Goal: Task Accomplishment & Management: Use online tool/utility

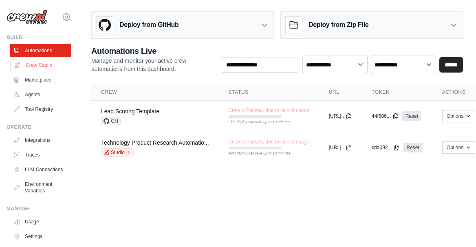
click at [55, 72] on link "Crew Studio" at bounding box center [42, 65] width 62 height 13
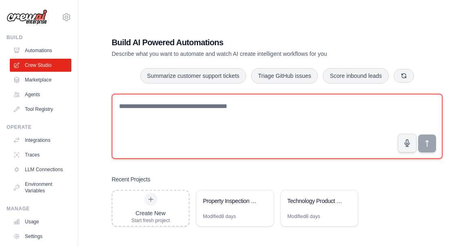
click at [145, 157] on textarea at bounding box center [277, 126] width 331 height 65
paste textarea "**********"
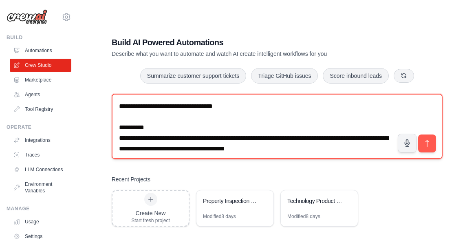
scroll to position [1264, 0]
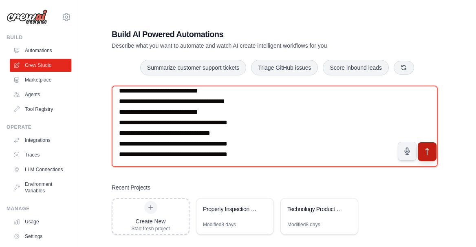
type textarea "**********"
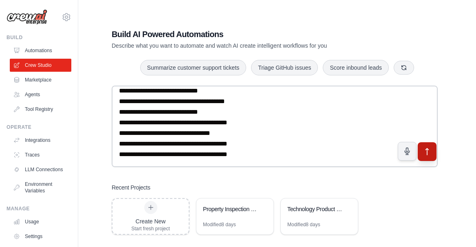
click at [428, 156] on icon "submit" at bounding box center [427, 152] width 9 height 9
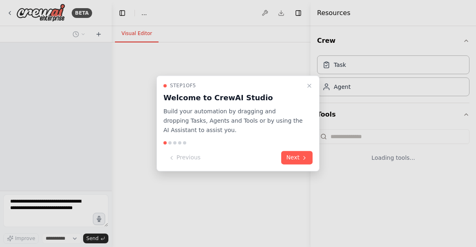
select select "****"
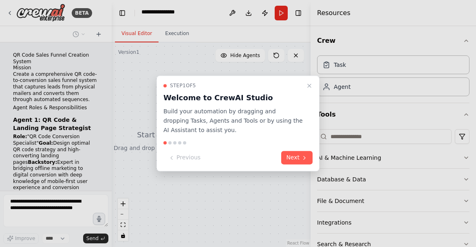
scroll to position [1408, 0]
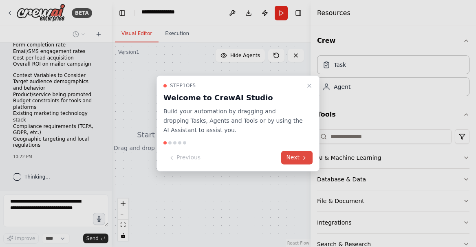
click at [292, 165] on button "Next" at bounding box center [296, 157] width 31 height 13
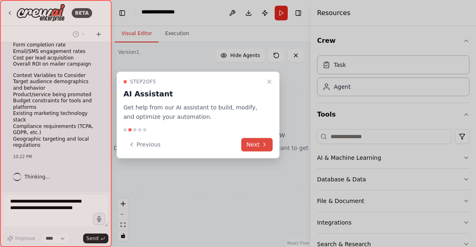
click at [265, 148] on icon at bounding box center [264, 144] width 7 height 7
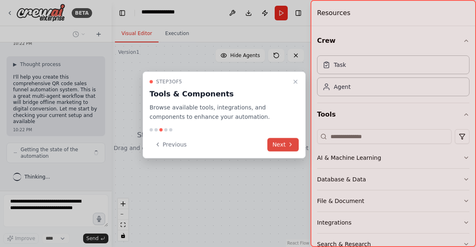
scroll to position [1563, 0]
click at [276, 151] on button "Next" at bounding box center [282, 144] width 31 height 13
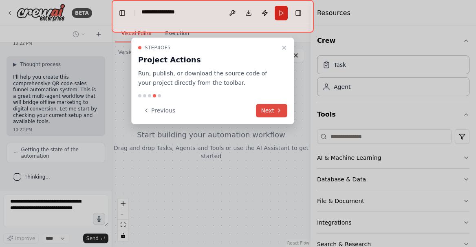
scroll to position [1597, 0]
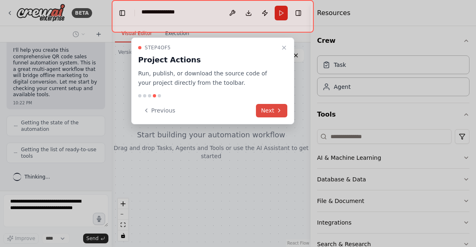
click at [268, 117] on button "Next" at bounding box center [271, 110] width 31 height 13
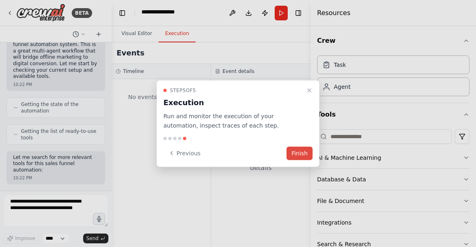
scroll to position [1678, 0]
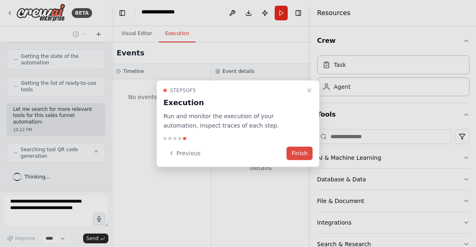
click at [298, 160] on button "Finish" at bounding box center [300, 152] width 26 height 13
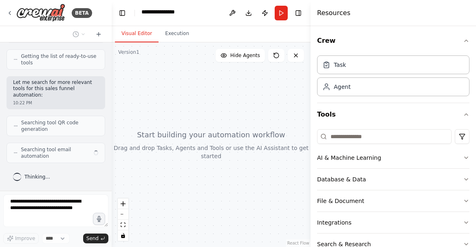
scroll to position [1712, 0]
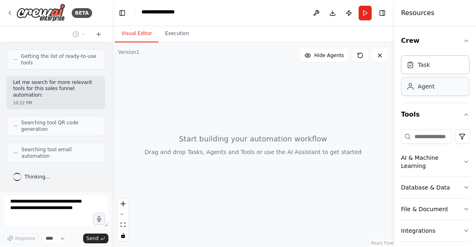
drag, startPoint x: 311, startPoint y: 106, endPoint x: 437, endPoint y: 108, distance: 126.8
click at [437, 108] on div "Resources Crew Task Agent Tools AI & Machine Learning Database & Data File & Do…" at bounding box center [436, 123] width 82 height 247
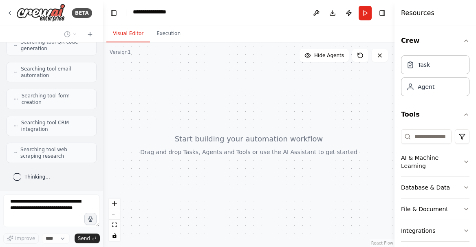
scroll to position [1981, 0]
drag, startPoint x: 111, startPoint y: 154, endPoint x: 103, endPoint y: 161, distance: 10.4
click at [103, 161] on div "BETA QR Code Sales Funnel Creation System Mission Create a comprehensive QR cod…" at bounding box center [238, 123] width 476 height 247
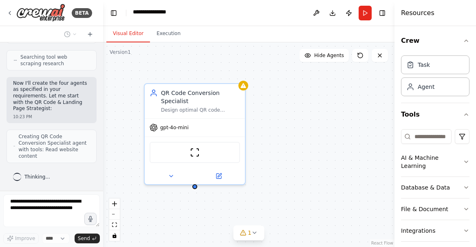
scroll to position [2103, 0]
click at [254, 234] on icon at bounding box center [254, 233] width 3 height 2
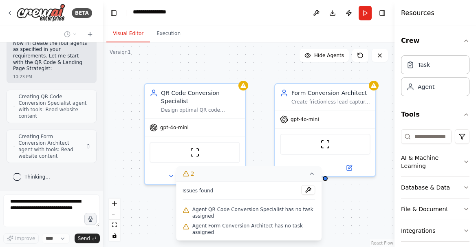
scroll to position [2153, 0]
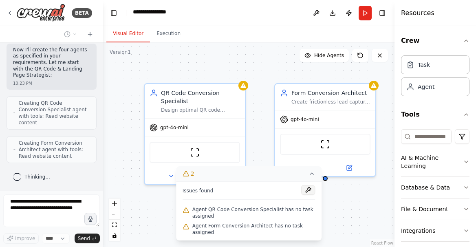
click at [306, 185] on button at bounding box center [308, 190] width 14 height 10
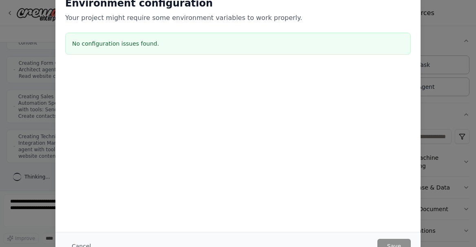
scroll to position [2260, 0]
click at [65, 243] on button "Cancel" at bounding box center [81, 246] width 32 height 15
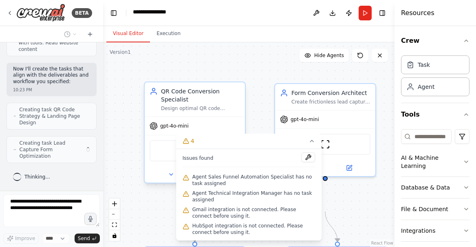
scroll to position [0, 0]
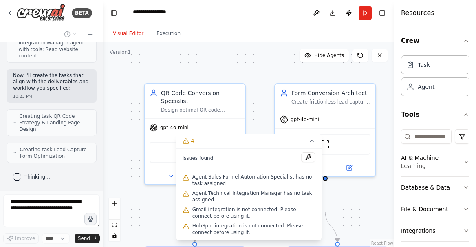
click at [236, 26] on header "**********" at bounding box center [248, 13] width 291 height 26
click at [310, 140] on icon at bounding box center [311, 141] width 3 height 2
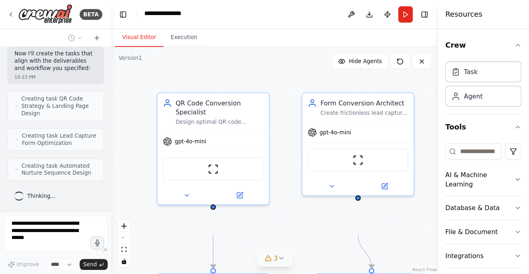
scroll to position [3098, 0]
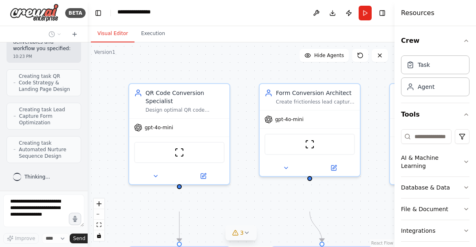
drag, startPoint x: 102, startPoint y: 102, endPoint x: 46, endPoint y: 102, distance: 55.8
click at [46, 102] on div "BETA QR Code Sales Funnel Creation System Mission Create a comprehensive QR cod…" at bounding box center [44, 123] width 88 height 247
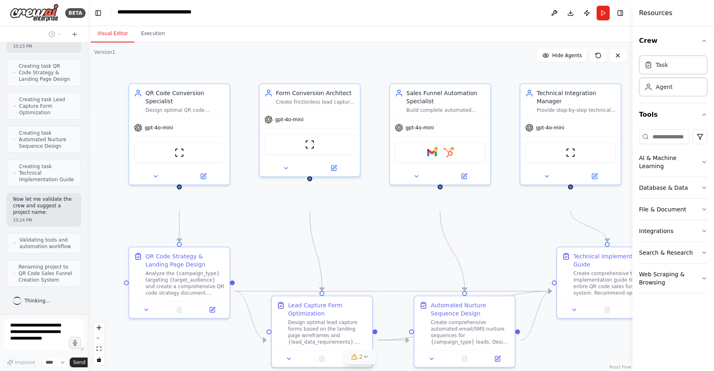
scroll to position [3205, 0]
click at [159, 178] on icon at bounding box center [155, 174] width 7 height 7
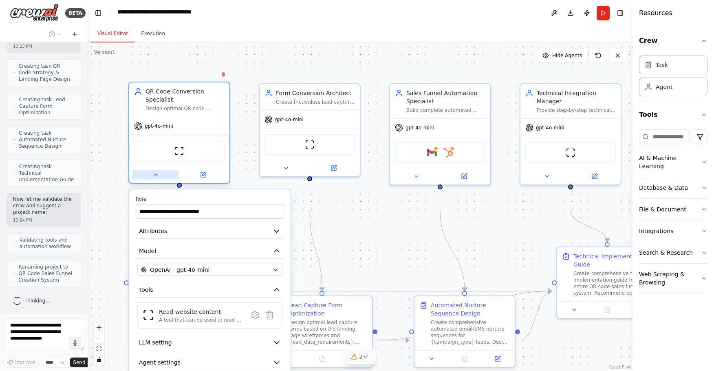
click at [159, 178] on icon at bounding box center [155, 174] width 7 height 7
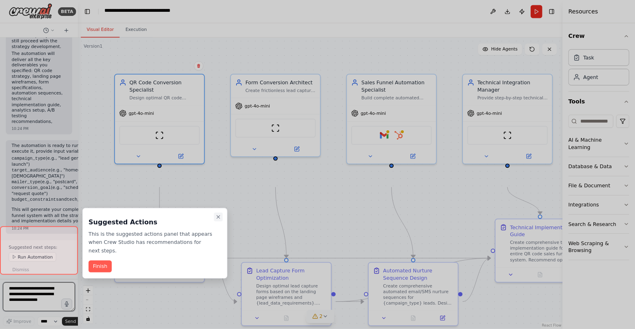
scroll to position [4597, 0]
click at [248, 243] on icon "Close walkthrough" at bounding box center [245, 244] width 7 height 7
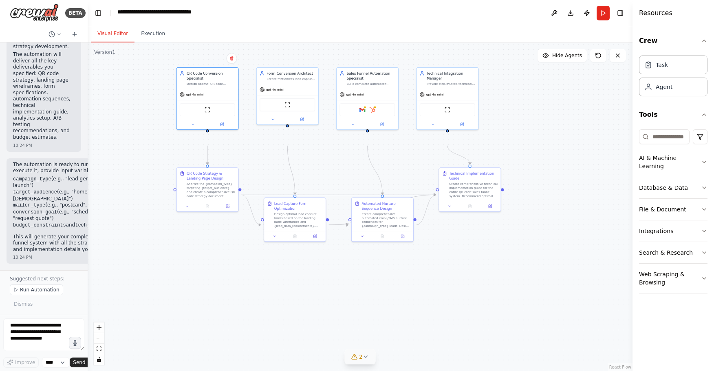
drag, startPoint x: 570, startPoint y: 235, endPoint x: 572, endPoint y: 161, distance: 73.8
click at [476, 161] on div ".deletable-edge-delete-btn { width: 20px; height: 20px; border: 0px solid #ffff…" at bounding box center [360, 206] width 545 height 328
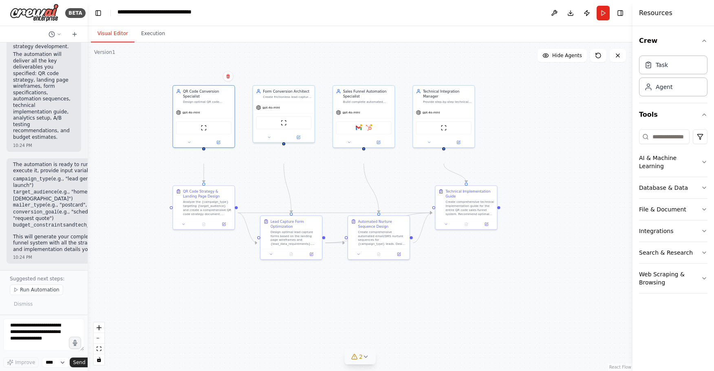
drag, startPoint x: 572, startPoint y: 161, endPoint x: 568, endPoint y: 179, distance: 17.9
click at [476, 179] on div ".deletable-edge-delete-btn { width: 20px; height: 20px; border: 0px solid #ffff…" at bounding box center [360, 206] width 545 height 328
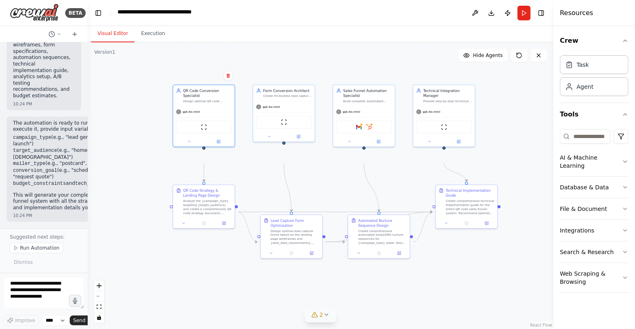
click at [326, 247] on icon at bounding box center [325, 315] width 3 height 2
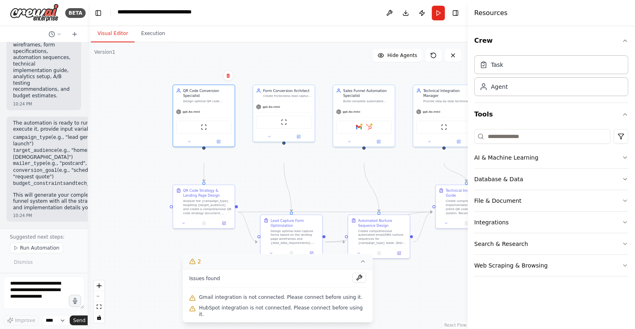
drag, startPoint x: 556, startPoint y: 181, endPoint x: 468, endPoint y: 182, distance: 87.2
click at [468, 182] on div at bounding box center [469, 164] width 3 height 329
click at [476, 233] on button "Integrations" at bounding box center [551, 222] width 153 height 21
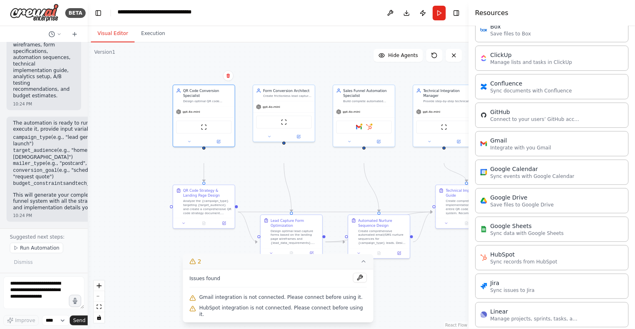
scroll to position [251, 0]
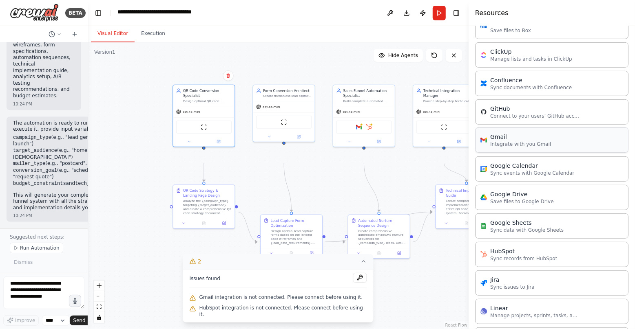
click at [476, 148] on p "Integrate with you Gmail" at bounding box center [520, 144] width 61 height 7
click at [476, 141] on div "Gmail" at bounding box center [520, 137] width 61 height 8
click at [476, 153] on div "Gmail Integrate with you Gmail" at bounding box center [551, 140] width 153 height 25
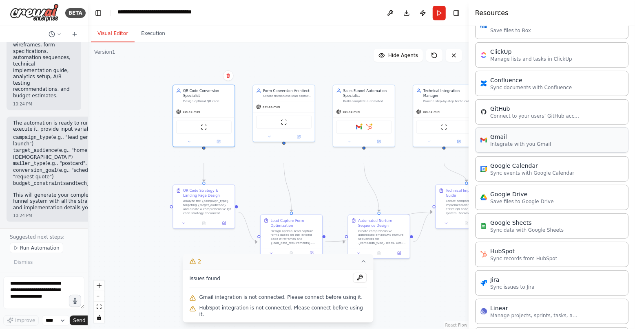
click at [476, 153] on div "Gmail Integrate with you Gmail" at bounding box center [551, 140] width 153 height 25
click at [381, 144] on button at bounding box center [378, 141] width 28 height 6
click at [360, 133] on div "Gmail HubSpot" at bounding box center [363, 126] width 55 height 13
click at [452, 14] on button "Toggle Right Sidebar" at bounding box center [455, 12] width 11 height 11
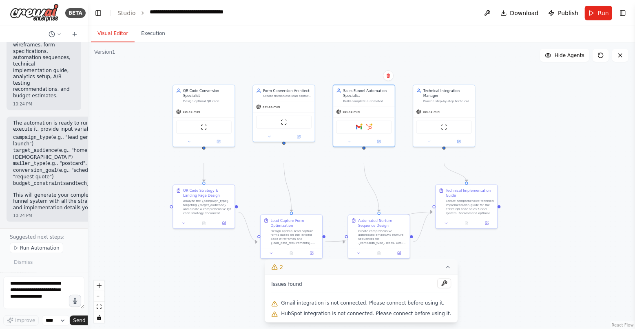
click at [419, 247] on span "Gmail integration is not connected. Please connect before using it." at bounding box center [362, 303] width 163 height 7
click at [451, 247] on button at bounding box center [444, 284] width 14 height 10
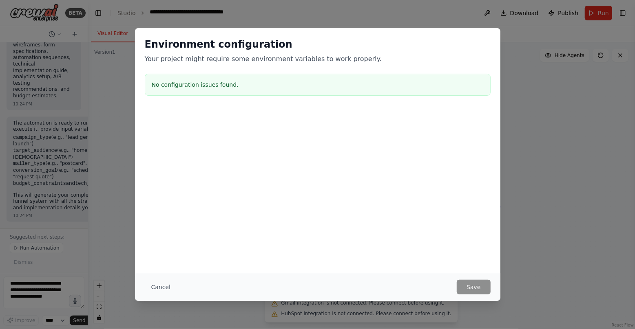
click at [217, 89] on h3 "No configuration issues found." at bounding box center [318, 85] width 332 height 8
click at [145, 247] on button "Cancel" at bounding box center [161, 287] width 32 height 15
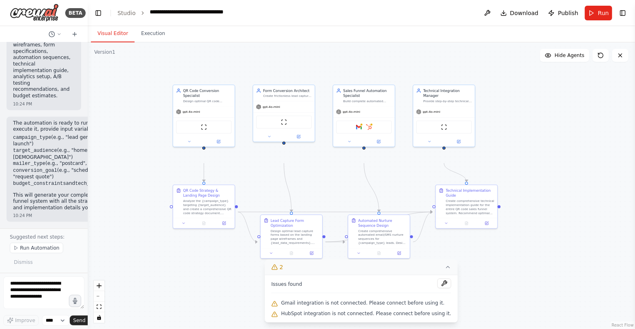
click at [348, 247] on div "Gmail integration is not connected. Please connect before using it." at bounding box center [361, 303] width 180 height 11
click at [476, 149] on div ".deletable-edge-delete-btn { width: 20px; height: 20px; border: 0px solid #ffff…" at bounding box center [361, 185] width 547 height 287
click at [381, 144] on button at bounding box center [378, 141] width 28 height 6
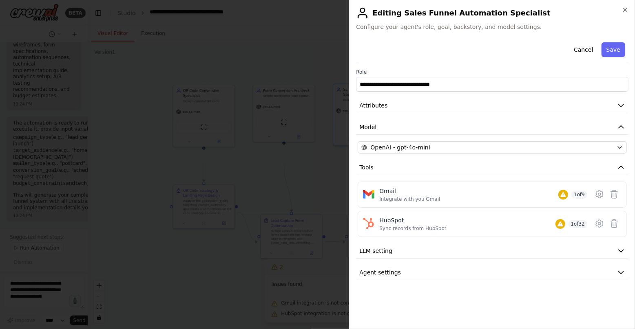
scroll to position [35, 0]
click at [476, 203] on div "Gmail Integrate with you Gmail 1 of 9" at bounding box center [483, 194] width 208 height 15
click at [476, 199] on icon at bounding box center [599, 195] width 10 height 10
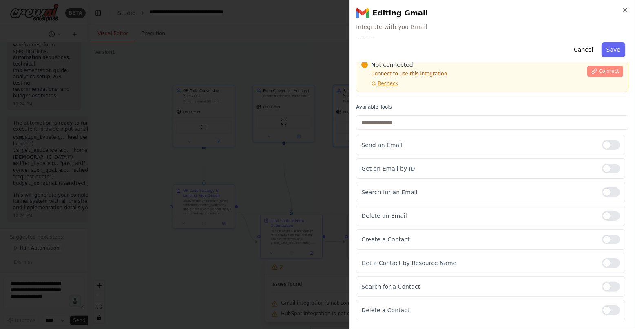
click at [476, 75] on span "Connect" at bounding box center [608, 71] width 20 height 7
click at [476, 77] on p "Connect to use this integration" at bounding box center [471, 74] width 221 height 7
click at [419, 87] on div "Not connected Connect to use this integration Recheck" at bounding box center [471, 74] width 221 height 26
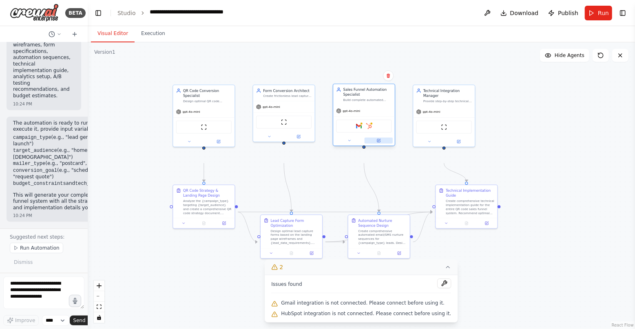
click at [379, 141] on icon at bounding box center [379, 140] width 2 height 2
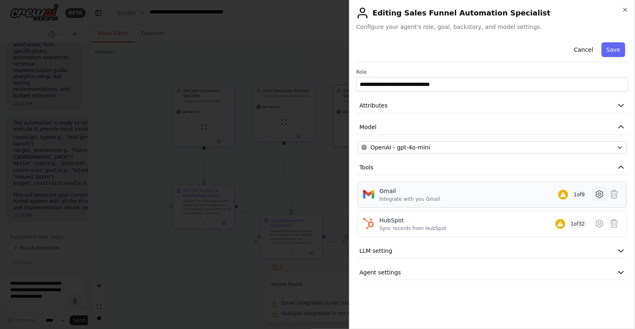
click at [476, 199] on icon at bounding box center [599, 195] width 10 height 10
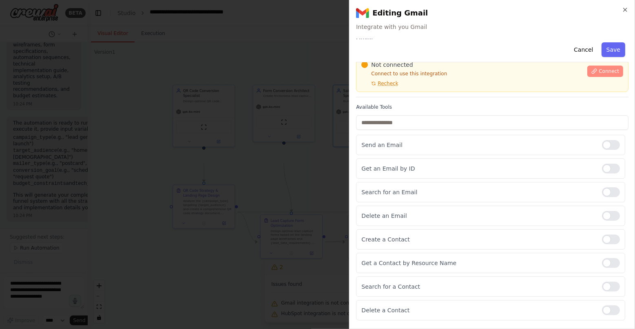
click at [476, 77] on button "Connect" at bounding box center [605, 71] width 36 height 11
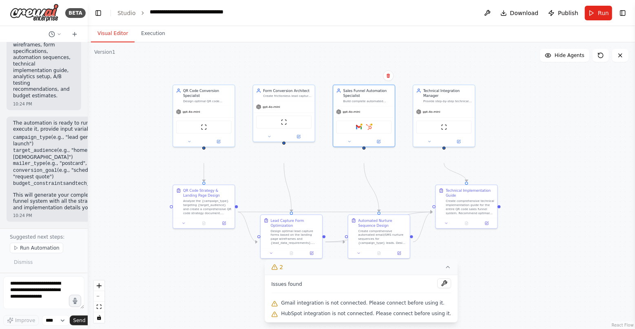
click at [476, 163] on div ".deletable-edge-delete-btn { width: 20px; height: 20px; border: 0px solid #ffff…" at bounding box center [361, 185] width 547 height 287
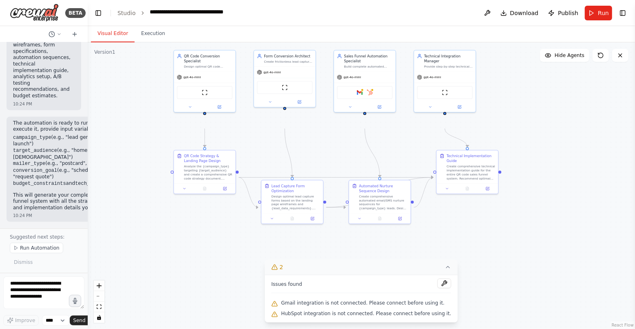
drag, startPoint x: 408, startPoint y: 204, endPoint x: 408, endPoint y: 168, distance: 35.9
click at [408, 168] on div ".deletable-edge-delete-btn { width: 20px; height: 20px; border: 0px solid #ffff…" at bounding box center [361, 185] width 547 height 287
click at [451, 247] on icon at bounding box center [448, 267] width 7 height 7
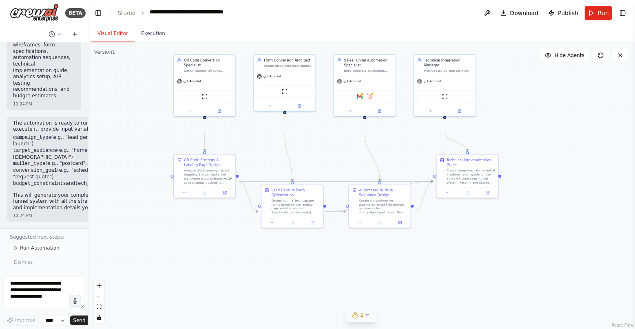
drag, startPoint x: 459, startPoint y: 252, endPoint x: 459, endPoint y: 258, distance: 5.3
click at [459, 247] on div ".deletable-edge-delete-btn { width: 20px; height: 20px; border: 0px solid #ffff…" at bounding box center [361, 185] width 547 height 287
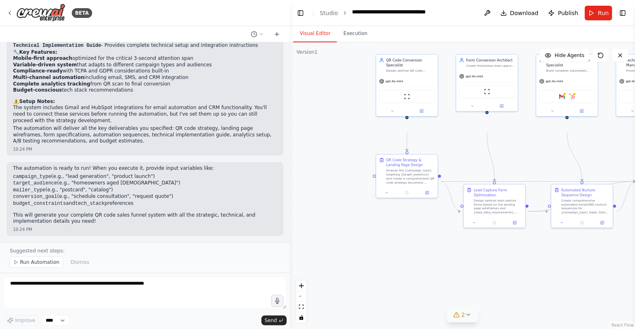
scroll to position [1576, 0]
drag, startPoint x: 85, startPoint y: 152, endPoint x: 313, endPoint y: 168, distance: 228.1
click at [313, 168] on div "BETA QR Code Sales Funnel Creation System Mission Create a comprehensive QR cod…" at bounding box center [317, 164] width 635 height 329
click at [54, 247] on span "Run Automation" at bounding box center [40, 262] width 40 height 7
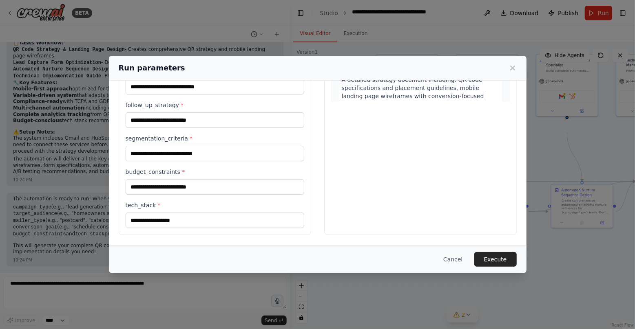
scroll to position [267, 0]
click at [476, 247] on button "Execute" at bounding box center [495, 259] width 42 height 15
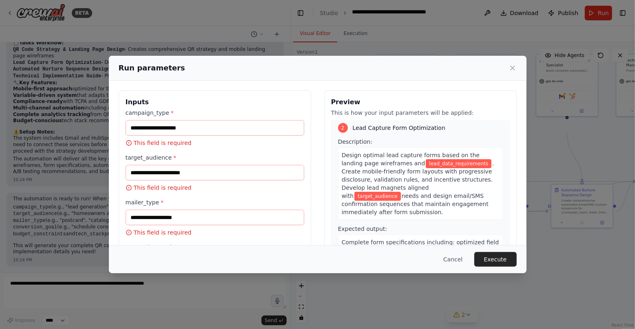
scroll to position [209, 0]
click at [469, 247] on button "Cancel" at bounding box center [453, 259] width 32 height 15
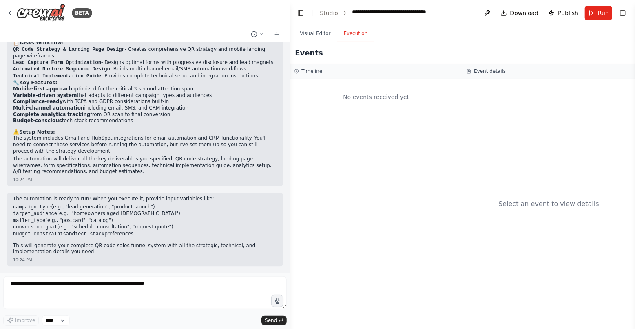
click at [371, 42] on button "Execution" at bounding box center [355, 33] width 37 height 17
click at [19, 14] on div "BETA" at bounding box center [50, 13] width 86 height 18
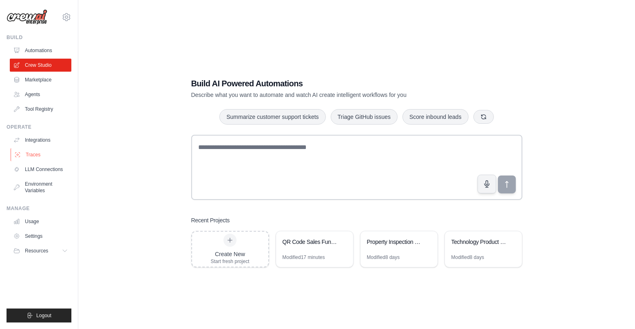
scroll to position [28, 0]
click at [44, 243] on link "Settings" at bounding box center [42, 236] width 62 height 13
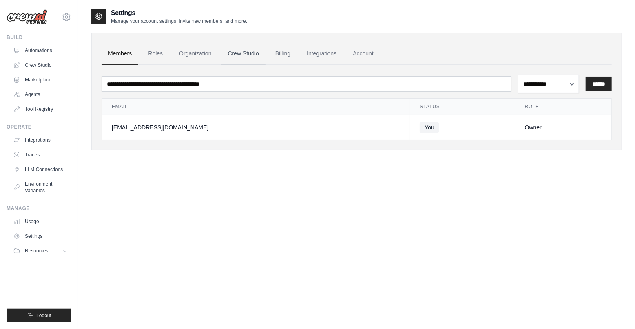
click at [265, 62] on link "Crew Studio" at bounding box center [243, 54] width 44 height 22
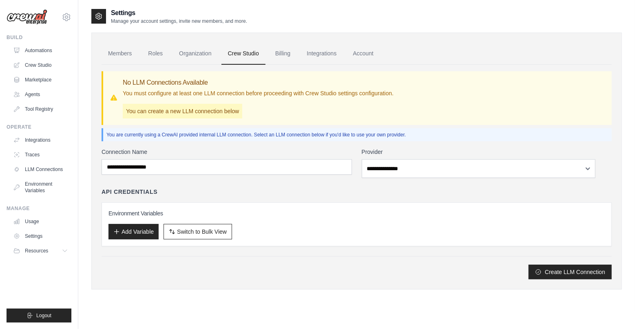
click at [242, 119] on p "You can create a new LLM connection below" at bounding box center [182, 111] width 119 height 15
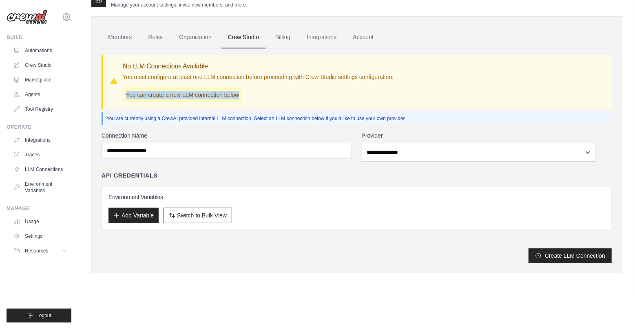
scroll to position [48, 0]
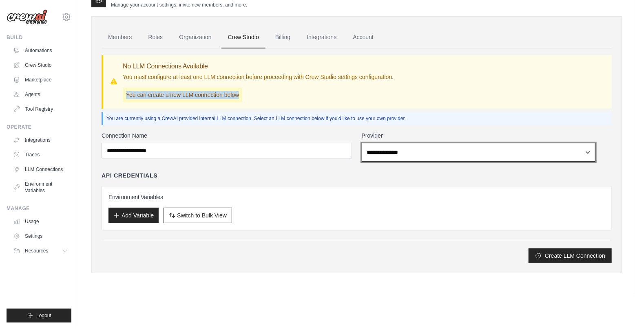
click at [414, 160] on select "**********" at bounding box center [479, 152] width 234 height 19
select select "******"
click at [372, 150] on select "**********" at bounding box center [479, 152] width 234 height 19
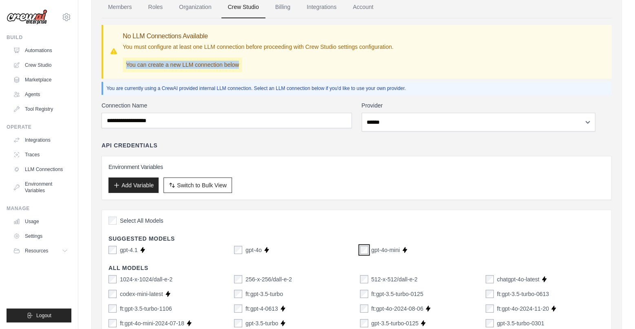
scroll to position [46, 0]
click at [159, 193] on button "Add Variable" at bounding box center [133, 185] width 50 height 15
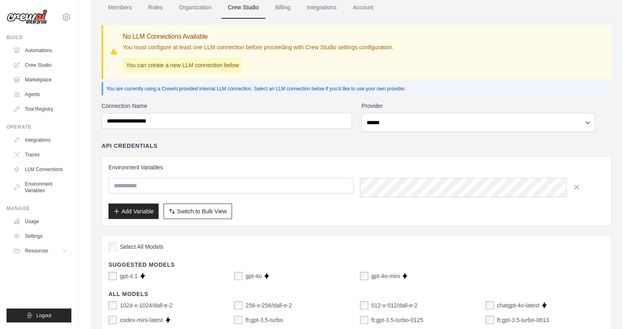
click at [203, 194] on input "text" at bounding box center [230, 185] width 245 height 15
type input "******"
click at [391, 219] on div "Add Variable Switch to Bulk View Switch to Table View" at bounding box center [356, 211] width 496 height 15
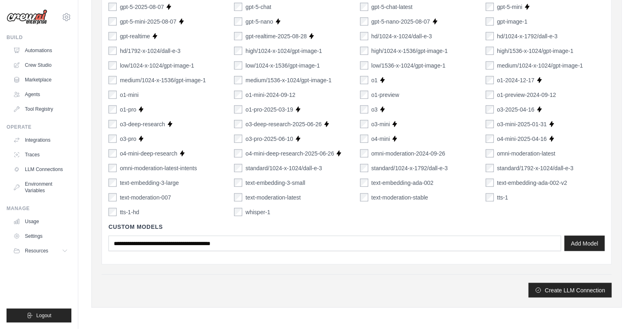
scroll to position [794, 0]
click at [528, 283] on button "Create LLM Connection" at bounding box center [569, 290] width 83 height 15
type input "******"
click at [528, 283] on button "Create LLM Connection" at bounding box center [569, 290] width 83 height 15
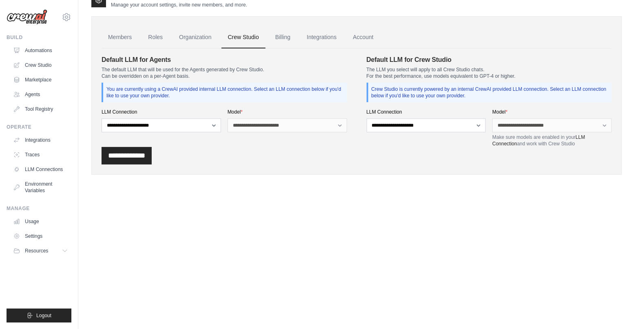
scroll to position [0, 0]
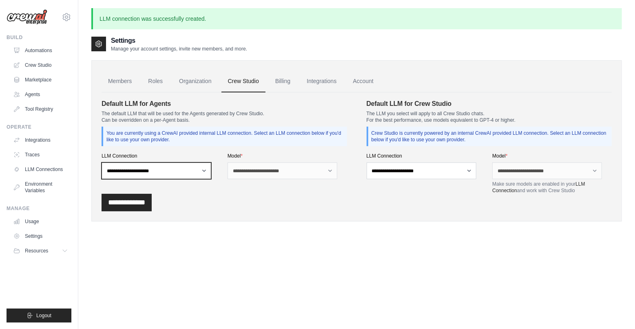
click at [211, 179] on select "**********" at bounding box center [157, 171] width 110 height 17
select select "******"
click at [126, 179] on select "**********" at bounding box center [157, 171] width 110 height 17
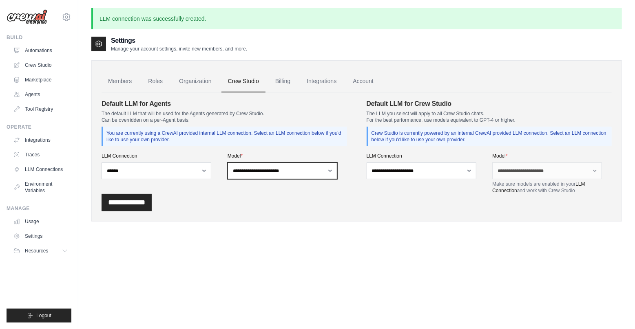
click at [291, 179] on select "**********" at bounding box center [282, 171] width 110 height 17
select select "**********"
click at [244, 179] on select "**********" at bounding box center [282, 171] width 110 height 17
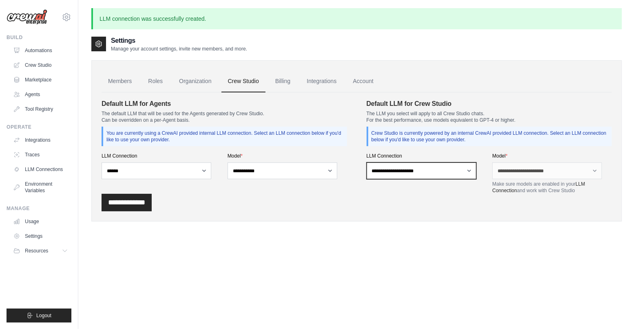
click at [422, 179] on select "**********" at bounding box center [421, 171] width 110 height 17
select select "******"
click at [378, 179] on select "**********" at bounding box center [421, 171] width 110 height 17
click at [496, 194] on div "**********" at bounding box center [488, 173] width 245 height 41
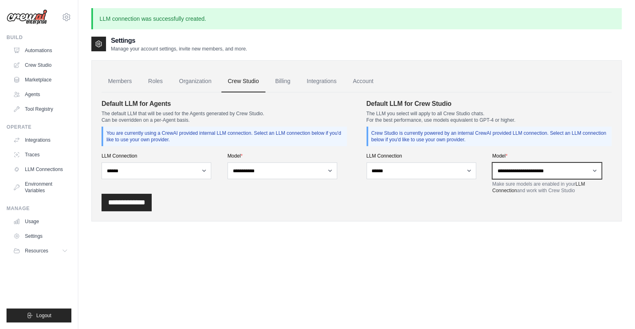
click at [506, 179] on select "**********" at bounding box center [547, 171] width 110 height 17
select select "**********"
click at [496, 179] on select "**********" at bounding box center [547, 171] width 110 height 17
click at [152, 212] on input "**********" at bounding box center [127, 203] width 50 height 18
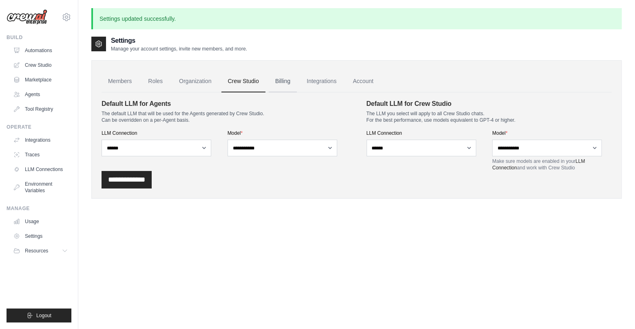
click at [297, 93] on link "Billing" at bounding box center [283, 82] width 28 height 22
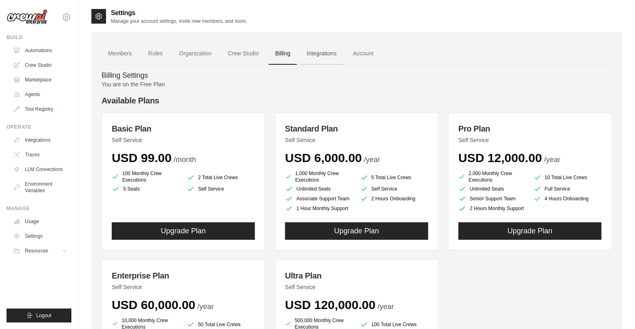
click at [343, 65] on link "Integrations" at bounding box center [321, 54] width 43 height 22
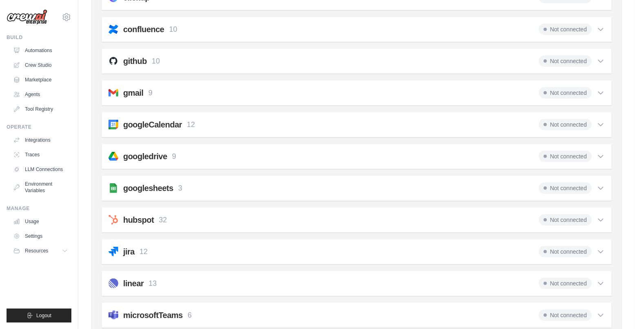
scroll to position [190, 0]
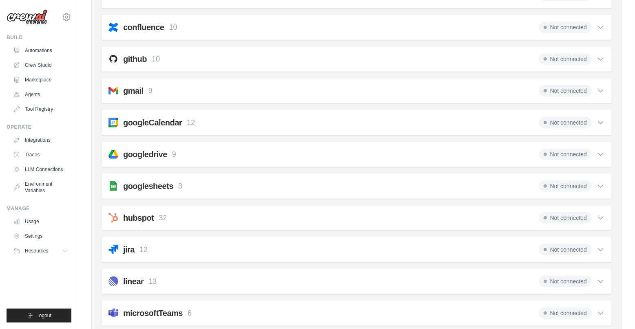
click at [596, 95] on icon at bounding box center [600, 91] width 8 height 8
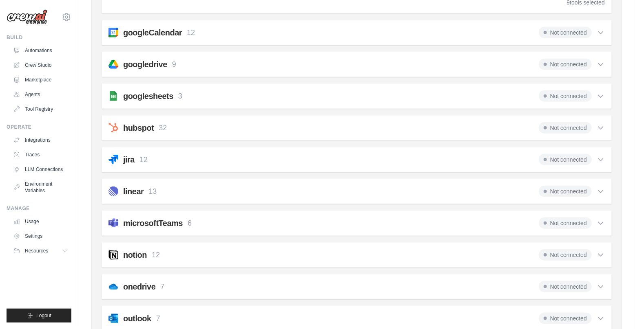
scroll to position [0, 0]
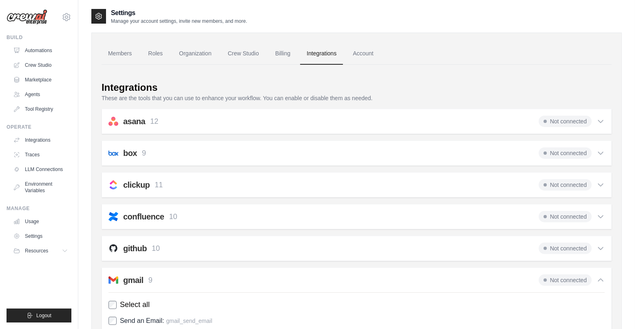
click at [538, 20] on div "Settings Manage your account settings, invite new members, and more." at bounding box center [356, 16] width 530 height 16
click at [380, 65] on link "Account" at bounding box center [363, 54] width 34 height 22
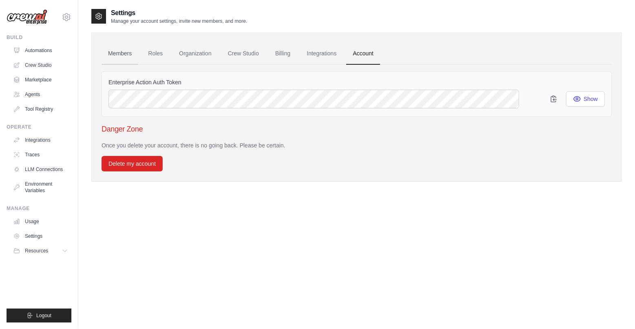
click at [138, 63] on link "Members" at bounding box center [120, 54] width 37 height 22
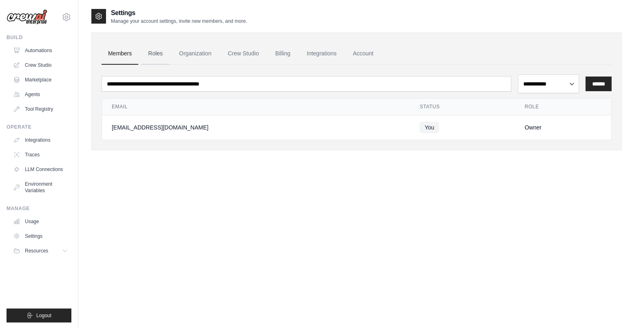
click at [169, 63] on link "Roles" at bounding box center [155, 54] width 28 height 22
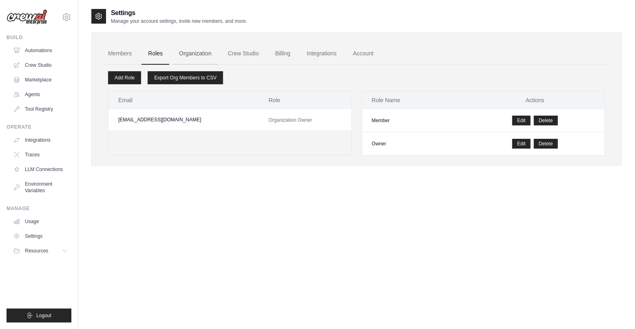
click at [218, 62] on link "Organization" at bounding box center [194, 54] width 45 height 22
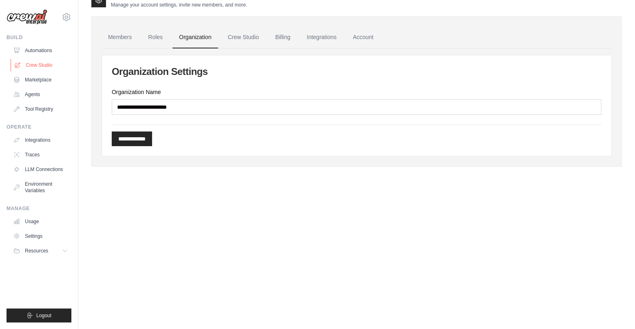
click at [52, 72] on link "Crew Studio" at bounding box center [42, 65] width 62 height 13
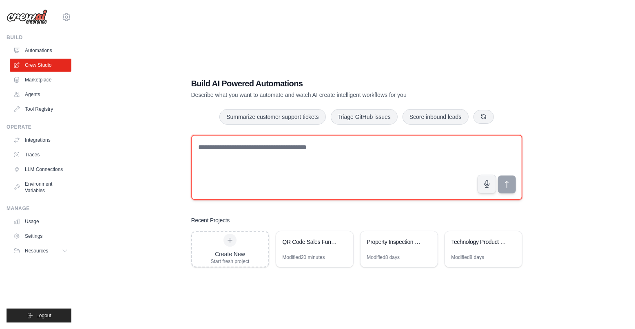
click at [289, 163] on textarea at bounding box center [356, 167] width 331 height 65
paste textarea "**********"
type textarea "**********"
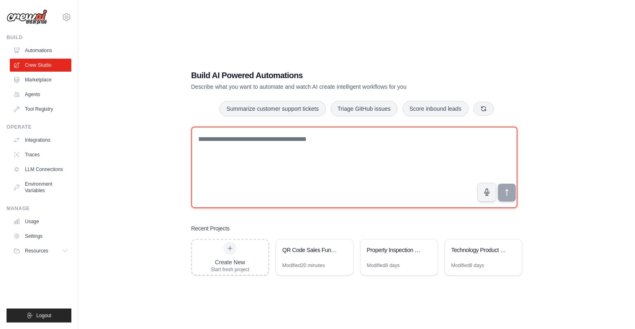
click at [363, 155] on textarea at bounding box center [354, 168] width 326 height 82
paste textarea "**********"
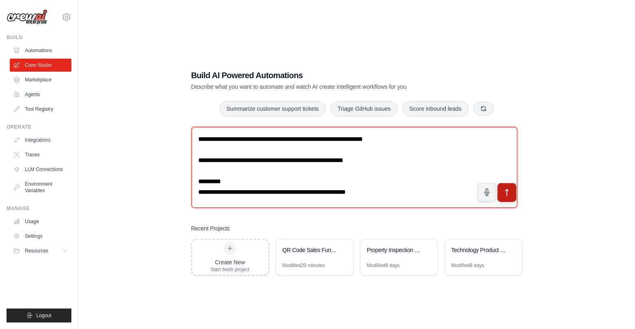
type textarea "**********"
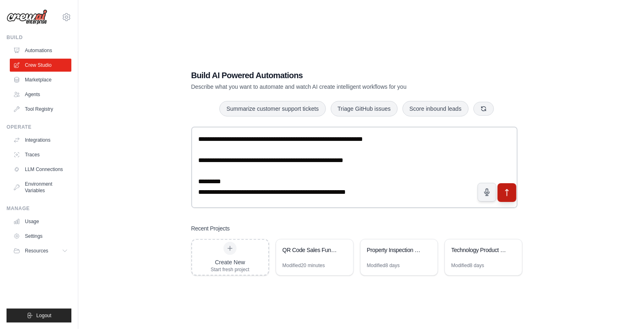
click at [505, 197] on icon "submit" at bounding box center [506, 193] width 9 height 9
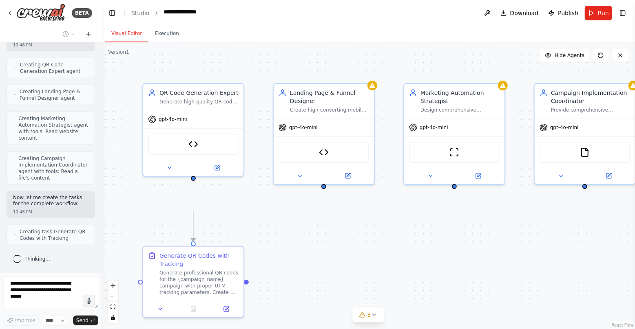
scroll to position [3147, 0]
drag, startPoint x: 288, startPoint y: 116, endPoint x: 102, endPoint y: 117, distance: 186.7
click at [102, 117] on div "BETA Here's the enhanced CrewAI prompt that includes QR code generation: CrewAI…" at bounding box center [317, 164] width 635 height 329
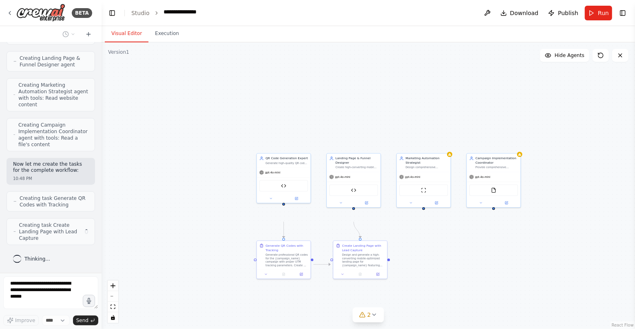
scroll to position [3326, 0]
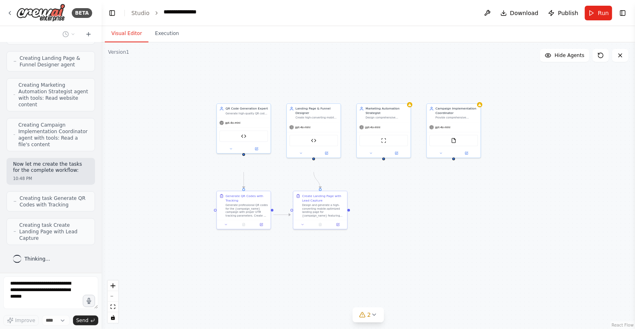
drag, startPoint x: 419, startPoint y: 121, endPoint x: 358, endPoint y: 53, distance: 92.1
click at [358, 53] on div ".deletable-edge-delete-btn { width: 20px; height: 20px; border: 0px solid #ffff…" at bounding box center [368, 185] width 533 height 287
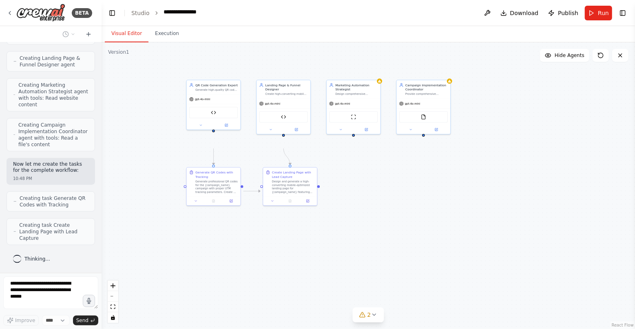
drag, startPoint x: 496, startPoint y: 202, endPoint x: 486, endPoint y: 196, distance: 11.5
click at [486, 196] on div ".deletable-edge-delete-btn { width: 20px; height: 20px; border: 0px solid #ffff…" at bounding box center [368, 185] width 533 height 287
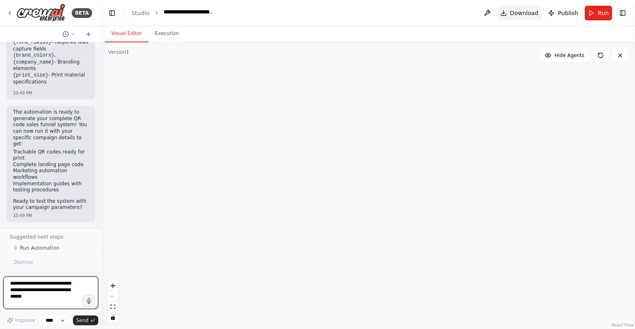
scroll to position [4556, 0]
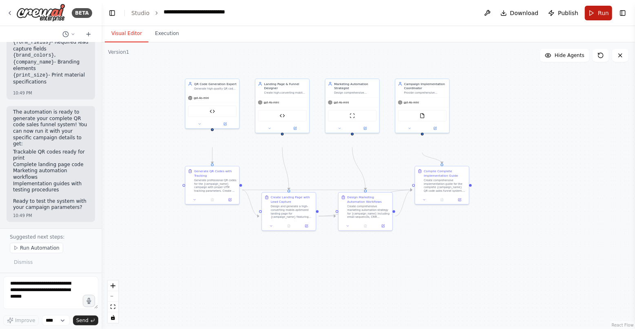
click at [598, 17] on span "Run" at bounding box center [603, 13] width 11 height 8
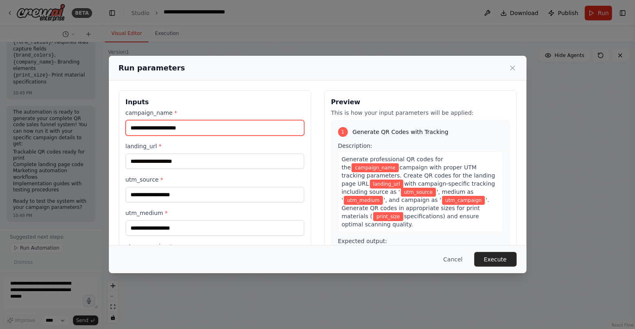
click at [264, 136] on input "campaign_name *" at bounding box center [215, 127] width 179 height 15
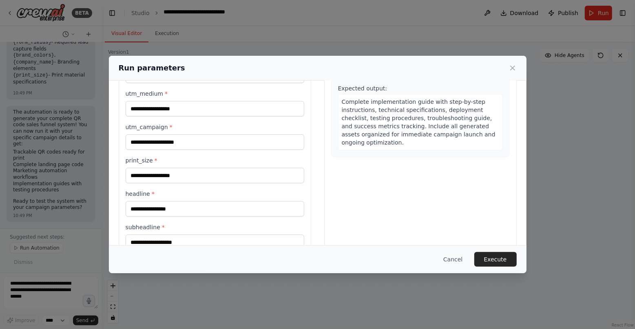
scroll to position [134, 0]
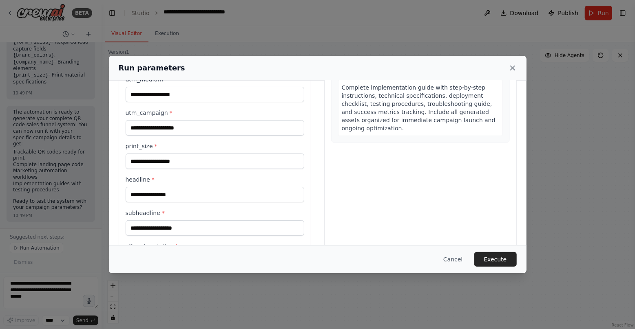
type input "******"
click at [516, 71] on icon at bounding box center [512, 68] width 8 height 8
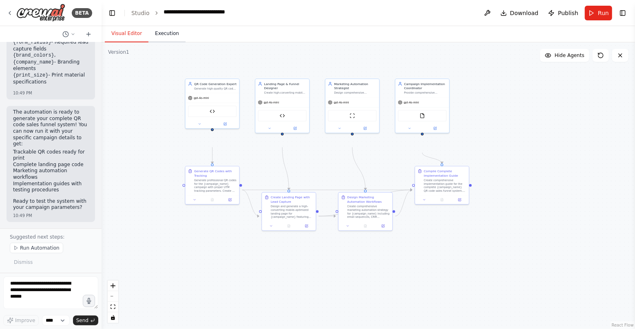
click at [185, 42] on button "Execution" at bounding box center [166, 33] width 37 height 17
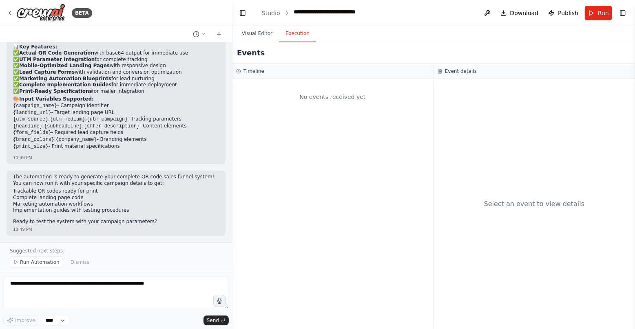
scroll to position [2812, 0]
drag, startPoint x: 100, startPoint y: 143, endPoint x: 234, endPoint y: 163, distance: 135.1
click at [234, 163] on div "BETA Here's the enhanced CrewAI prompt that includes QR code generation: CrewAI…" at bounding box center [317, 164] width 635 height 329
click at [17, 12] on div "BETA" at bounding box center [50, 13] width 86 height 18
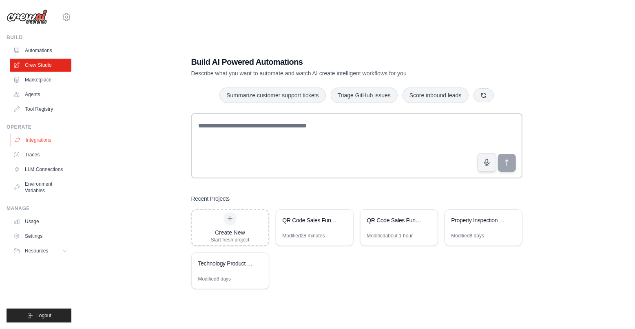
scroll to position [28, 0]
click at [47, 228] on link "Usage" at bounding box center [42, 221] width 62 height 13
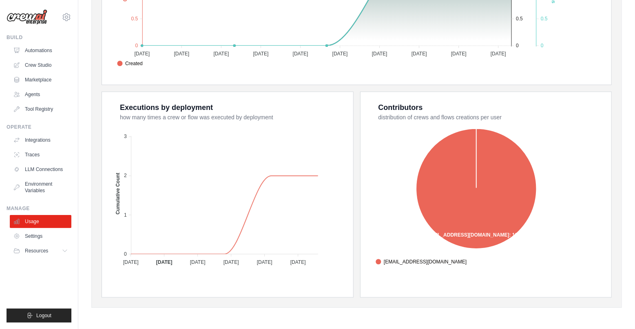
scroll to position [329, 0]
click at [63, 243] on link "Settings" at bounding box center [42, 236] width 62 height 13
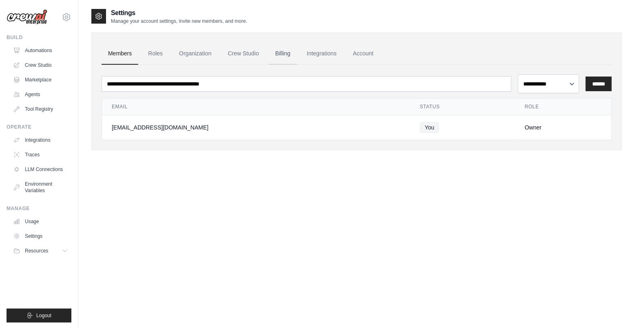
click at [297, 64] on link "Billing" at bounding box center [283, 54] width 28 height 22
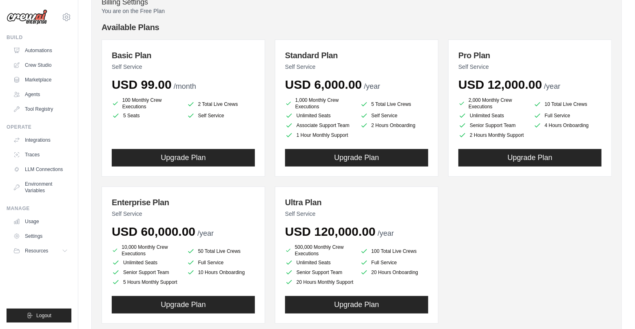
scroll to position [65, 0]
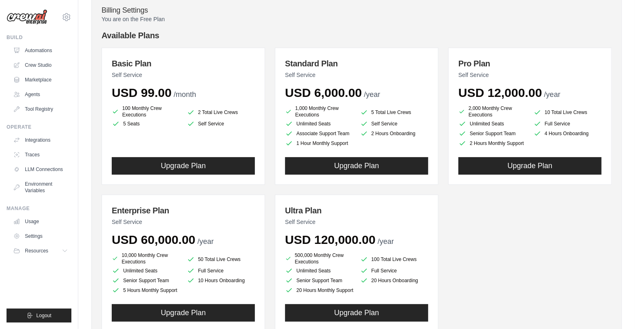
click at [152, 118] on li "100 Monthly Crew Executions" at bounding box center [146, 111] width 68 height 13
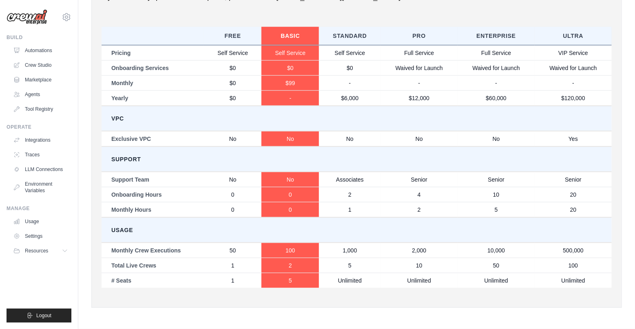
scroll to position [649, 0]
click at [173, 243] on td "Monthly Crew Executions" at bounding box center [153, 250] width 102 height 15
click at [49, 254] on span "Resources" at bounding box center [37, 251] width 23 height 7
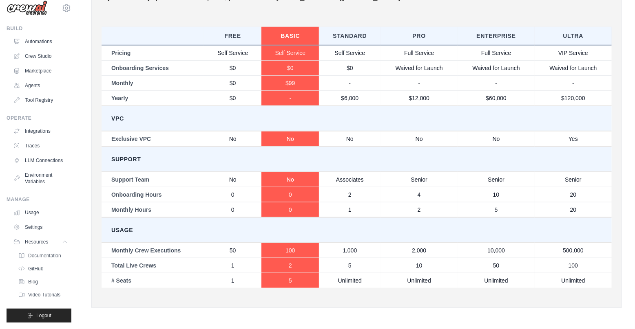
scroll to position [93, 0]
click at [60, 253] on span "Documentation" at bounding box center [45, 256] width 33 height 7
click at [50, 292] on span "Video Tutorials" at bounding box center [45, 295] width 32 height 7
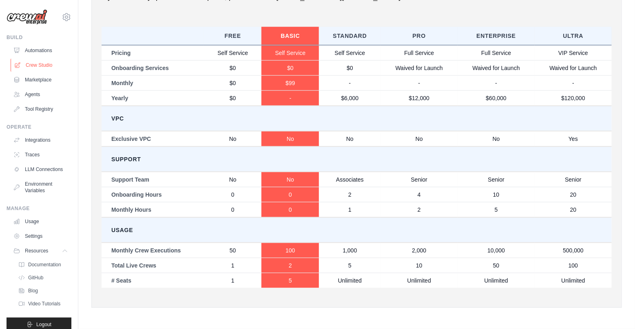
click at [51, 72] on link "Crew Studio" at bounding box center [42, 65] width 62 height 13
